Goal: Go to known website: Access a specific website the user already knows

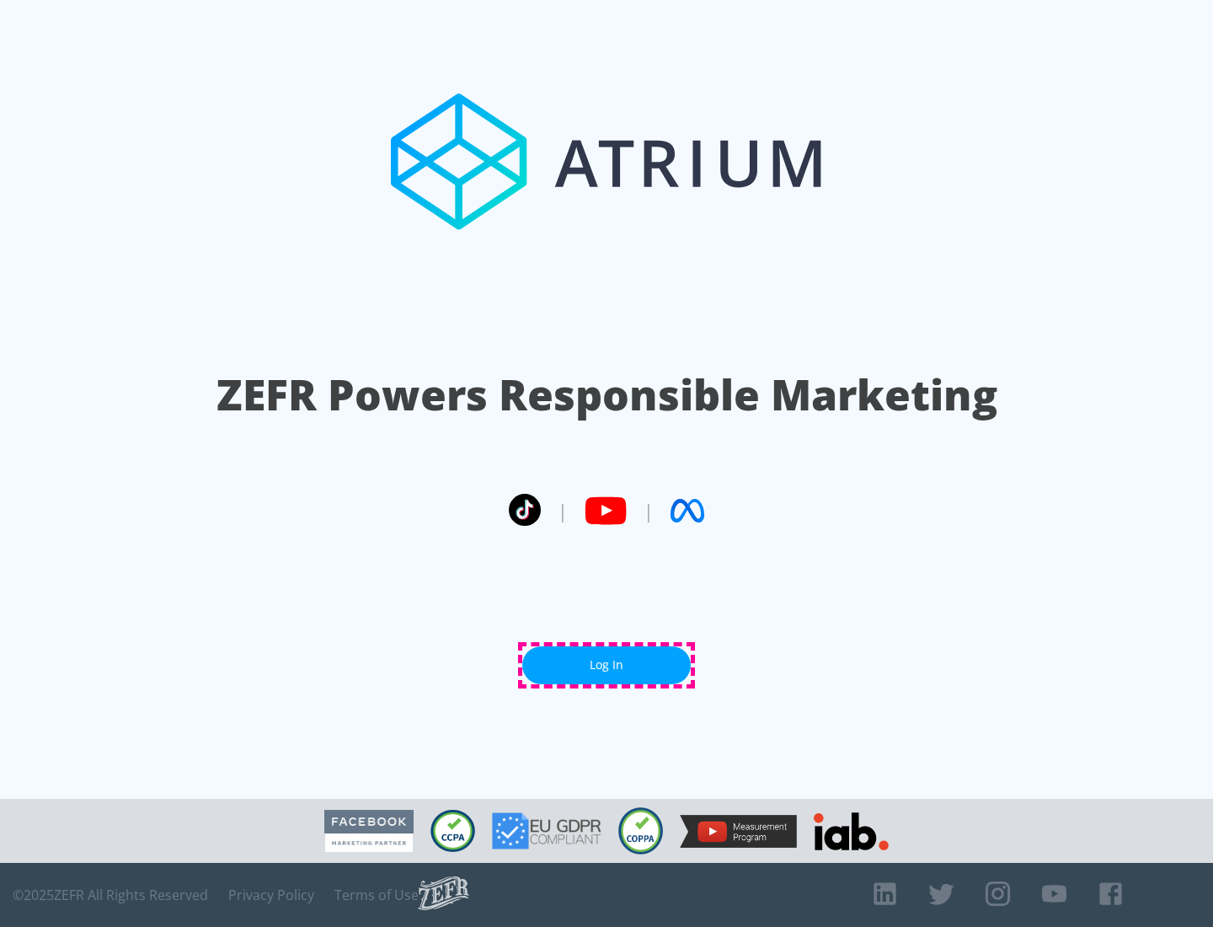
click at [607, 665] on link "Log In" at bounding box center [606, 665] width 169 height 38
